Goal: Task Accomplishment & Management: Manage account settings

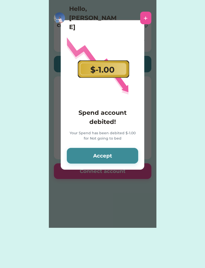
click at [90, 162] on button "Accept" at bounding box center [102, 156] width 71 height 16
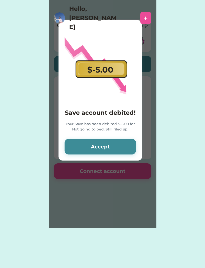
click at [96, 163] on div "Please wait $-5.00 Save account debited! Your Save has been debited $-5.00 for …" at bounding box center [102, 114] width 107 height 228
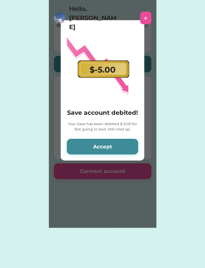
click at [87, 150] on button "Accept" at bounding box center [102, 147] width 71 height 16
click at [80, 146] on button "Accept" at bounding box center [102, 147] width 71 height 16
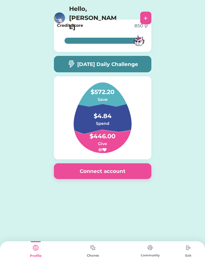
click at [95, 250] on img at bounding box center [93, 248] width 10 height 10
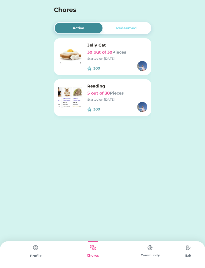
click at [82, 93] on img at bounding box center [70, 95] width 25 height 25
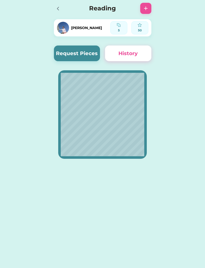
click at [86, 57] on button "Request Pieces" at bounding box center [77, 53] width 46 height 16
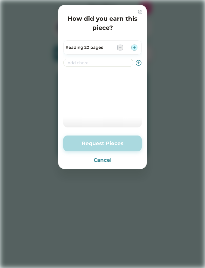
click at [136, 38] on div "How did you earn this piece? Reading 20 pages Request Pieces Cancel" at bounding box center [102, 87] width 88 height 164
click at [134, 45] on img at bounding box center [134, 47] width 6 height 6
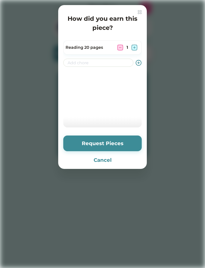
click at [129, 50] on div "1" at bounding box center [127, 47] width 20 height 6
click at [135, 46] on img at bounding box center [134, 47] width 6 height 6
click at [136, 45] on img at bounding box center [134, 47] width 6 height 6
click at [124, 141] on button "Request Pieces" at bounding box center [102, 143] width 78 height 16
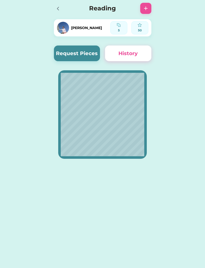
click at [72, 17] on div "Cecilia 5 50 Request Pieces History" at bounding box center [102, 87] width 107 height 174
click at [61, 8] on div at bounding box center [58, 9] width 8 height 8
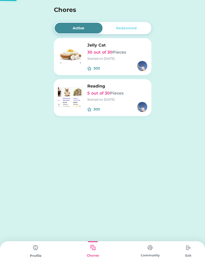
click at [60, 6] on h4 "Chores" at bounding box center [96, 9] width 84 height 9
click at [162, 250] on div "Community" at bounding box center [149, 254] width 57 height 27
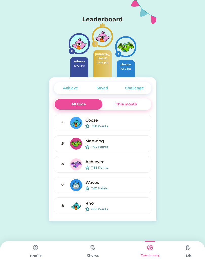
click at [185, 252] on img at bounding box center [188, 248] width 10 height 10
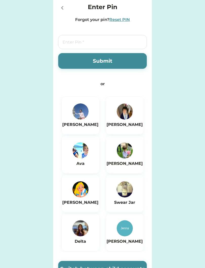
click at [59, 8] on div at bounding box center [62, 8] width 8 height 8
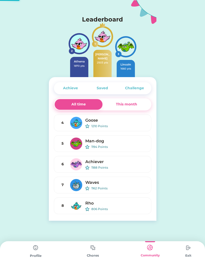
click at [191, 245] on img at bounding box center [188, 248] width 10 height 10
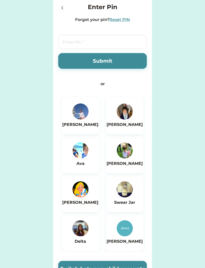
click at [125, 37] on input "tel" at bounding box center [102, 42] width 88 height 14
type input "1"
type input "6767"
click at [130, 64] on button "Submit" at bounding box center [102, 61] width 88 height 16
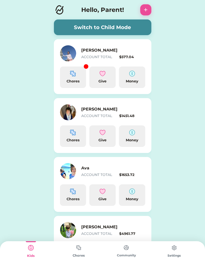
click at [76, 73] on img at bounding box center [73, 73] width 6 height 6
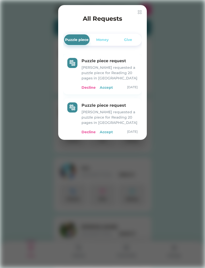
click at [106, 84] on div "Puzzle piece request [PERSON_NAME] requested a puzzle piece for Reading 20 page…" at bounding box center [109, 74] width 56 height 32
click at [105, 90] on div "Accept" at bounding box center [106, 87] width 13 height 5
click at [108, 87] on div "Accept" at bounding box center [106, 87] width 13 height 5
click at [110, 88] on div "Accept" at bounding box center [106, 87] width 13 height 5
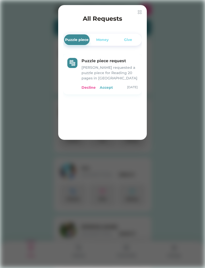
click at [109, 86] on div "Accept" at bounding box center [106, 87] width 13 height 5
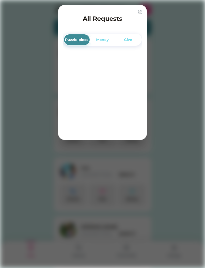
click at [140, 13] on img at bounding box center [139, 12] width 4 height 4
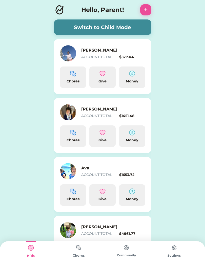
click at [55, 256] on div "Chores" at bounding box center [79, 255] width 48 height 5
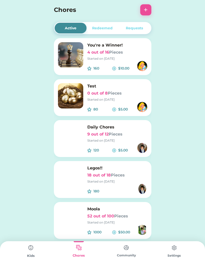
click at [36, 249] on img at bounding box center [31, 248] width 10 height 10
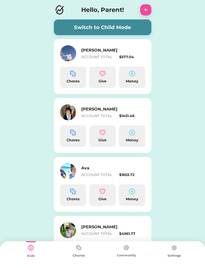
click at [142, 25] on button "Switch to Child Mode" at bounding box center [102, 27] width 97 height 16
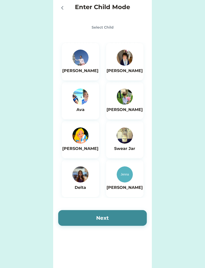
click at [86, 63] on img at bounding box center [80, 58] width 16 height 16
click at [102, 218] on button "Next" at bounding box center [102, 218] width 88 height 16
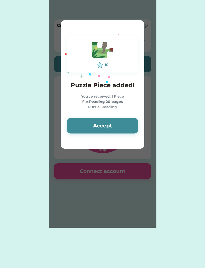
click at [115, 121] on button "Accept" at bounding box center [102, 126] width 71 height 16
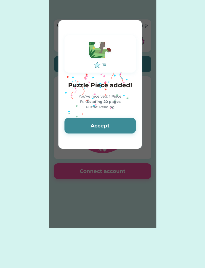
click at [116, 124] on button "Accept" at bounding box center [99, 126] width 71 height 16
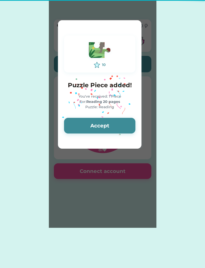
click at [114, 126] on button "Accept" at bounding box center [99, 126] width 71 height 16
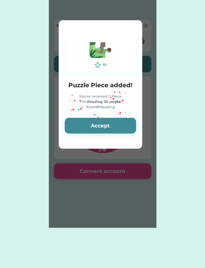
click at [112, 126] on button "Accept" at bounding box center [100, 126] width 71 height 16
